Goal: Find specific page/section: Find specific page/section

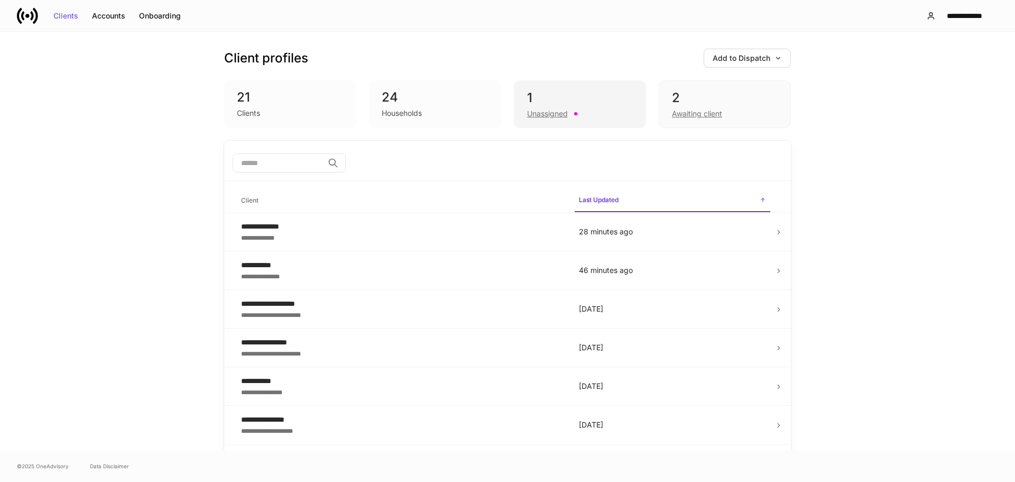
click at [545, 108] on div "Unassigned" at bounding box center [547, 113] width 41 height 11
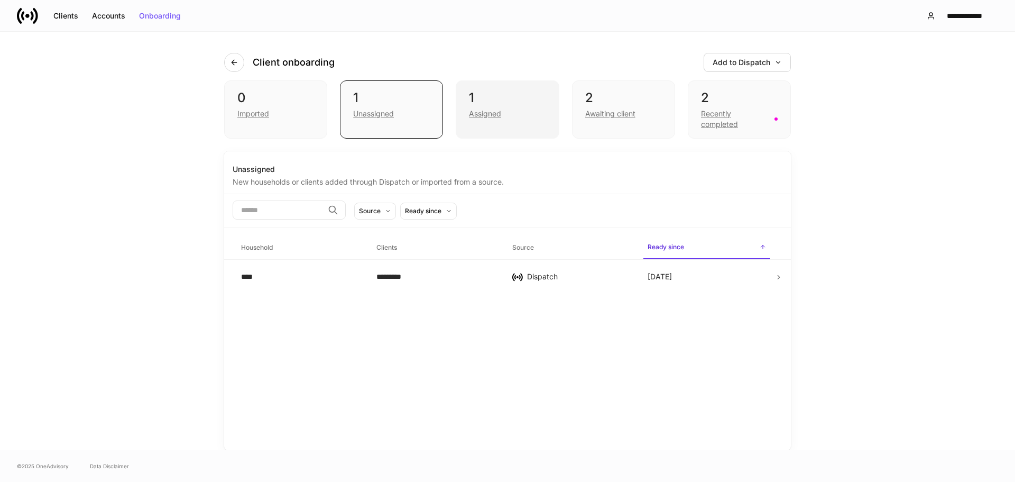
click at [474, 113] on div "Assigned" at bounding box center [485, 113] width 32 height 11
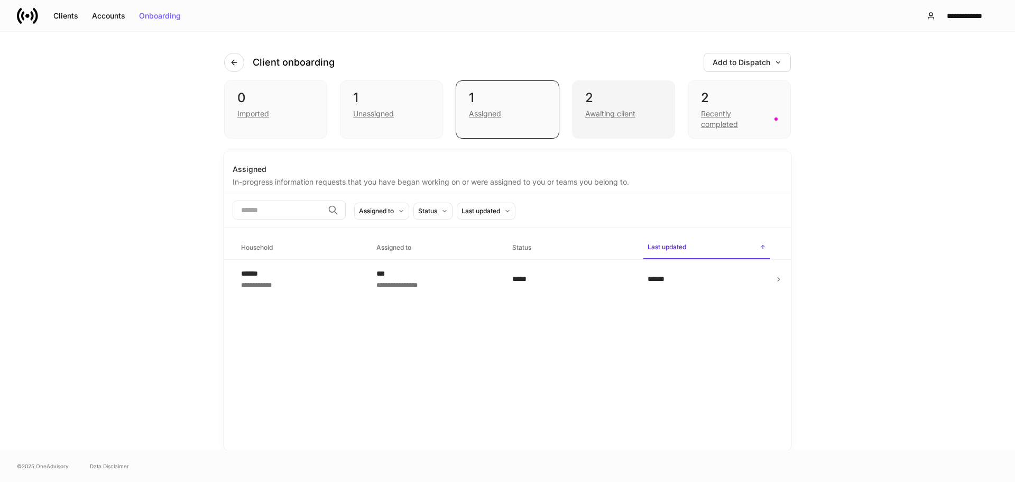
click at [590, 112] on div "Awaiting client" at bounding box center [610, 113] width 50 height 11
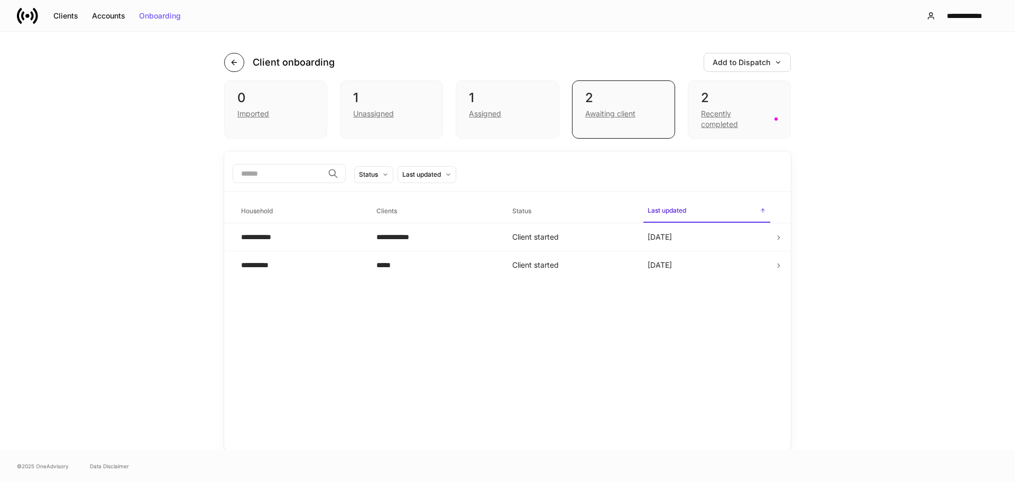
click at [234, 60] on icon "button" at bounding box center [234, 62] width 5 height 5
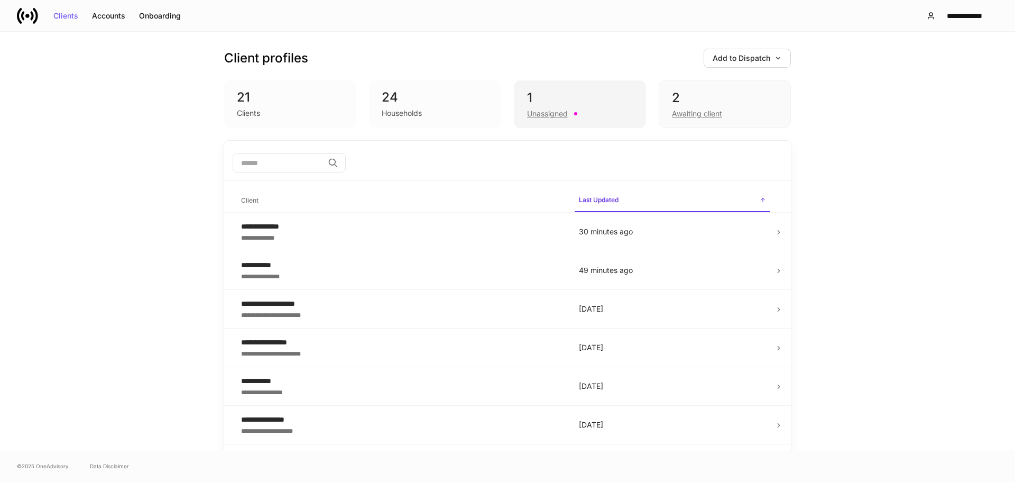
click at [557, 104] on div "1" at bounding box center [580, 97] width 106 height 17
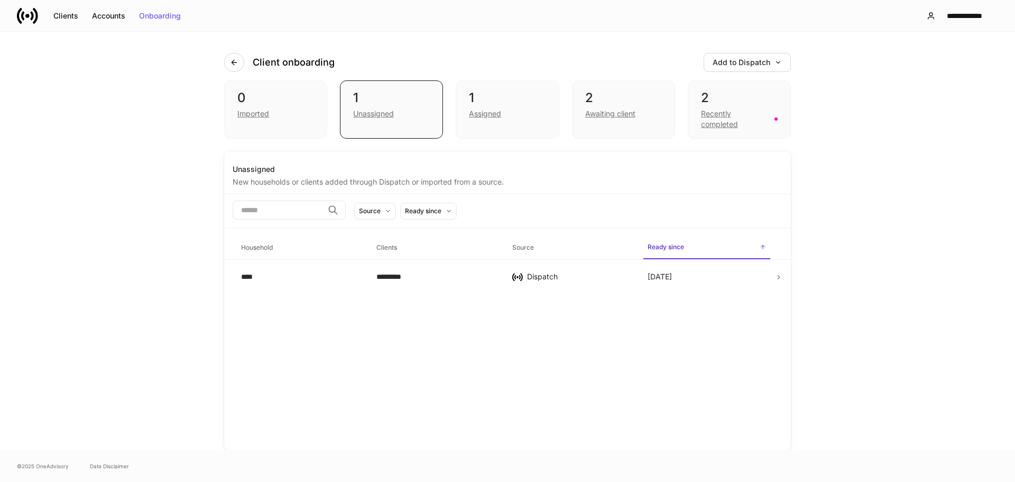
click at [246, 57] on div "Client onboarding" at bounding box center [283, 62] width 119 height 19
click at [231, 61] on icon "button" at bounding box center [234, 62] width 8 height 8
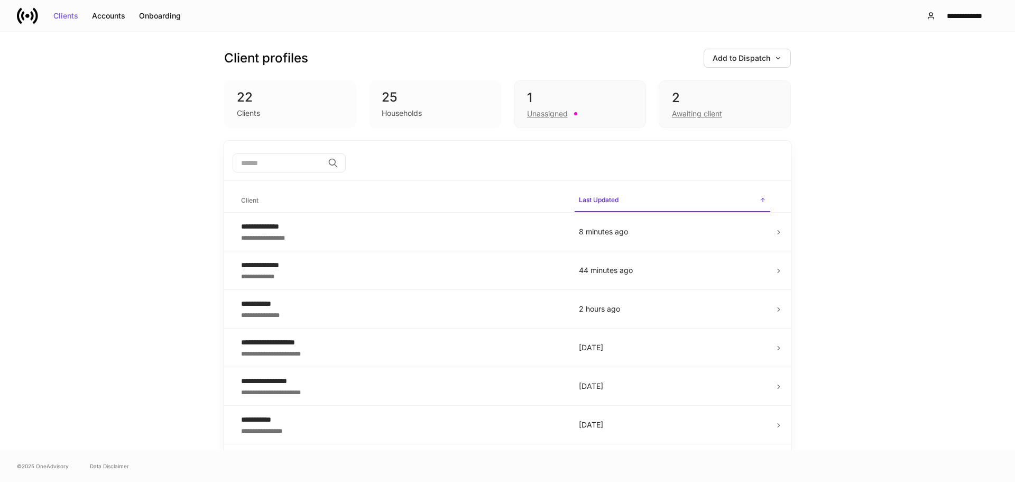
click at [407, 96] on div "25" at bounding box center [435, 97] width 107 height 17
click at [579, 245] on td "8 minutes ago" at bounding box center [673, 232] width 204 height 39
